Goal: Find specific page/section: Find specific page/section

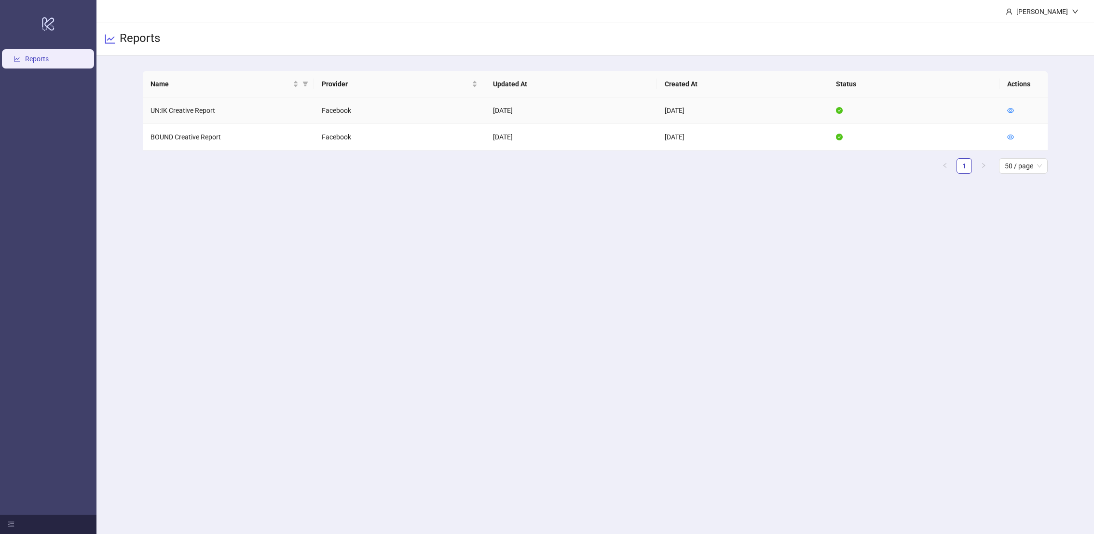
click at [1020, 114] on td at bounding box center [1024, 110] width 48 height 27
click at [1015, 109] on td at bounding box center [1024, 110] width 48 height 27
click at [1010, 109] on icon "eye" at bounding box center [1011, 110] width 7 height 5
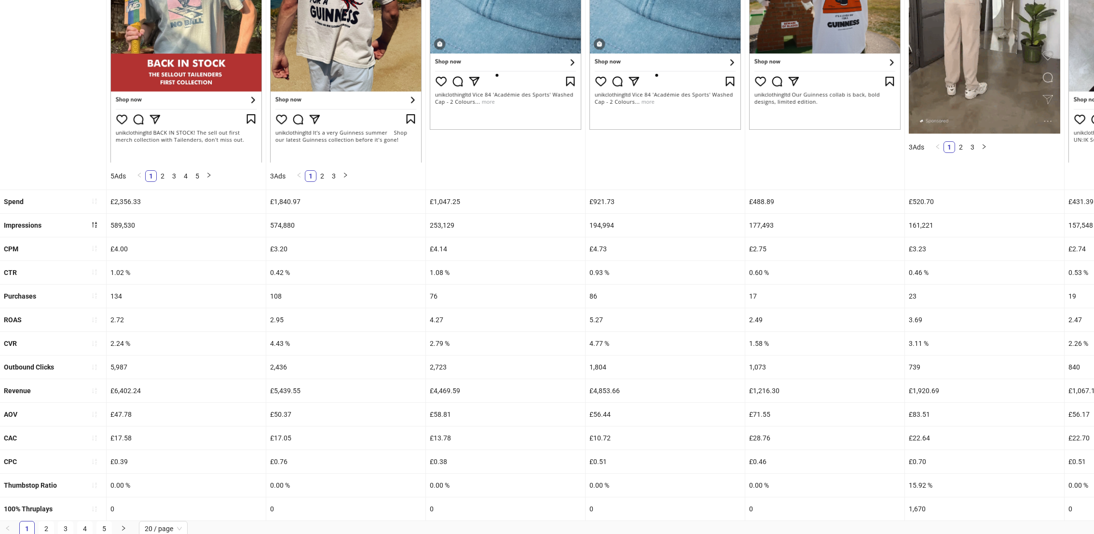
scroll to position [229, 0]
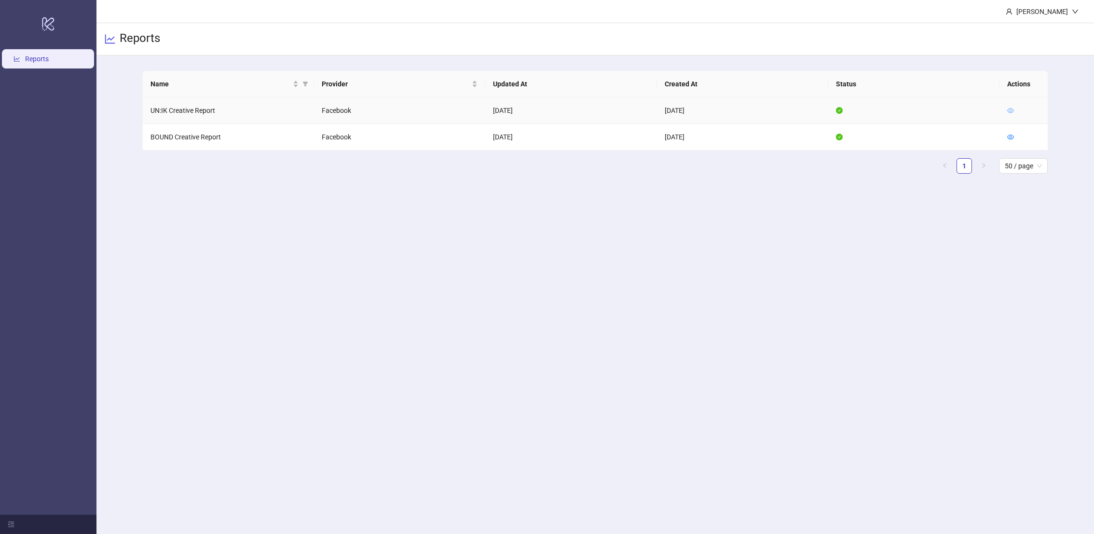
click at [1009, 109] on icon "eye" at bounding box center [1010, 110] width 7 height 7
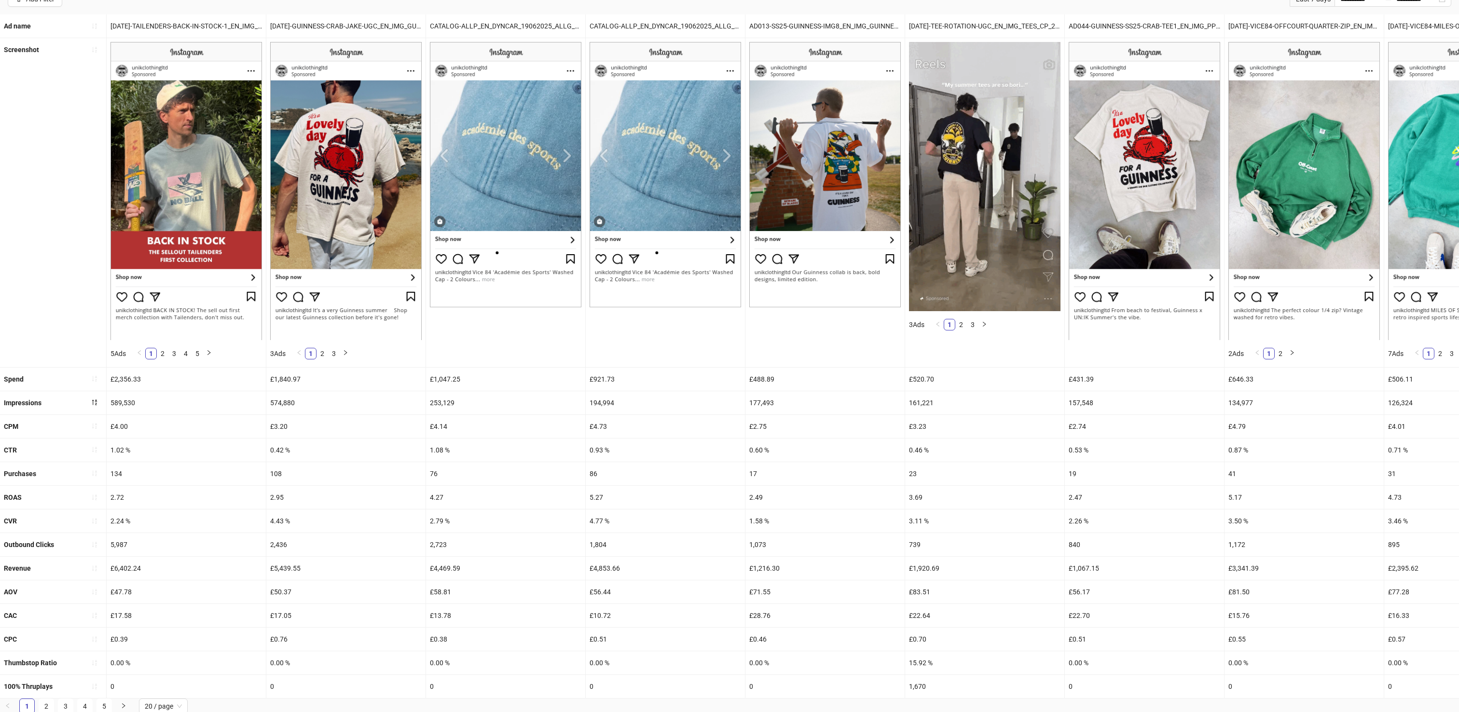
scroll to position [81, 0]
